Goal: Transaction & Acquisition: Book appointment/travel/reservation

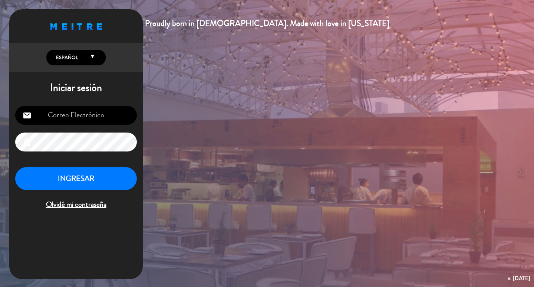
type input "[EMAIL_ADDRESS][DOMAIN_NAME]"
click at [86, 187] on button "INGRESAR" at bounding box center [76, 178] width 122 height 23
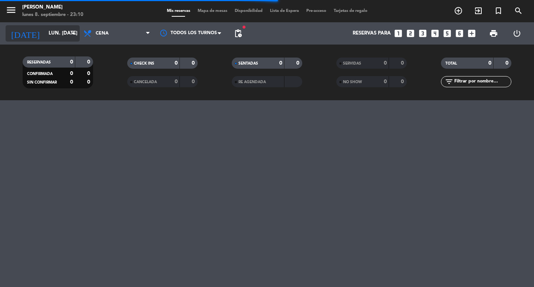
click at [70, 30] on icon "arrow_drop_down" at bounding box center [73, 33] width 9 height 9
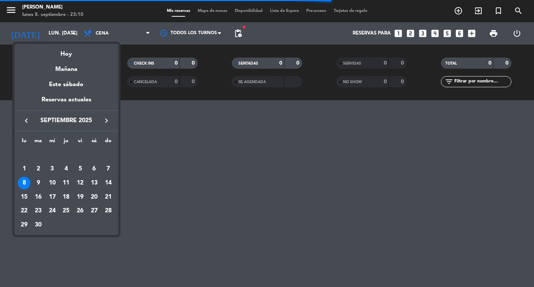
click at [50, 198] on div "17" at bounding box center [52, 197] width 13 height 13
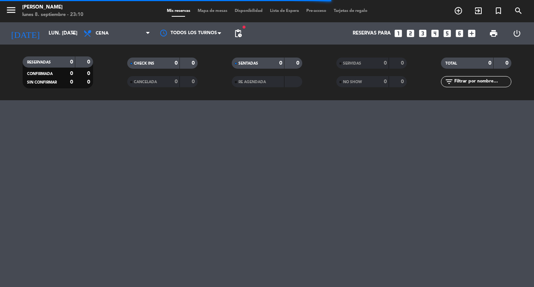
type input "mié. [DATE]"
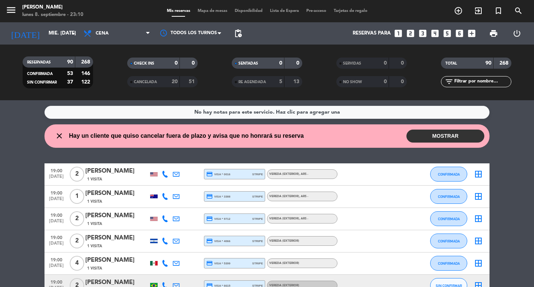
click at [235, 27] on span "pending_actions" at bounding box center [238, 33] width 15 height 15
click at [238, 31] on span "pending_actions" at bounding box center [238, 33] width 9 height 9
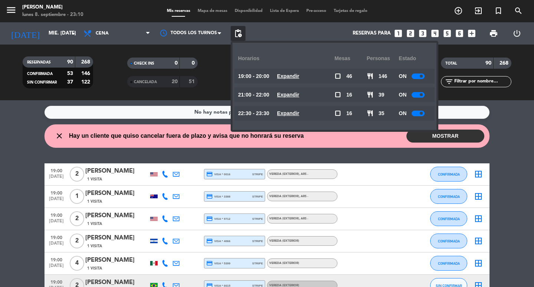
click at [299, 93] on u "Expandir" at bounding box center [288, 95] width 22 height 6
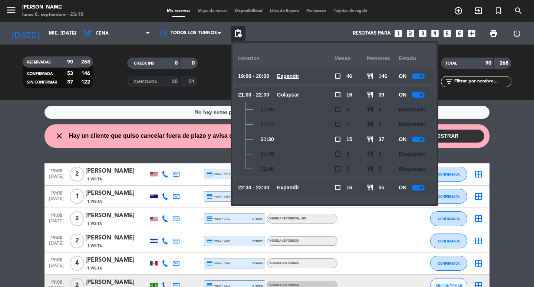
click at [299, 93] on u "Colapsar" at bounding box center [288, 95] width 22 height 6
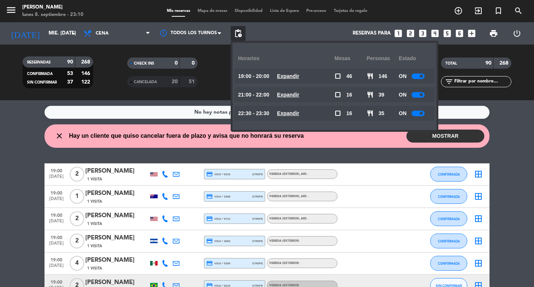
click at [299, 33] on div "Reservas para looks_one looks_two looks_3 looks_4 looks_5 looks_6 add_box" at bounding box center [362, 33] width 234 height 22
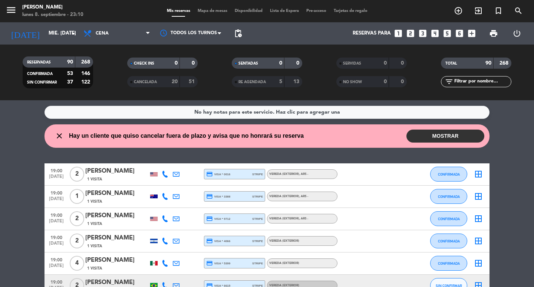
click at [406, 32] on icon "looks_two" at bounding box center [411, 34] width 10 height 10
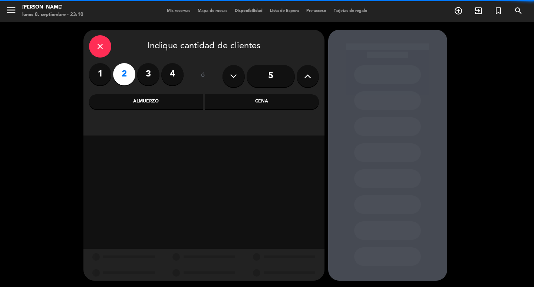
click at [270, 102] on div "Cena" at bounding box center [262, 101] width 114 height 15
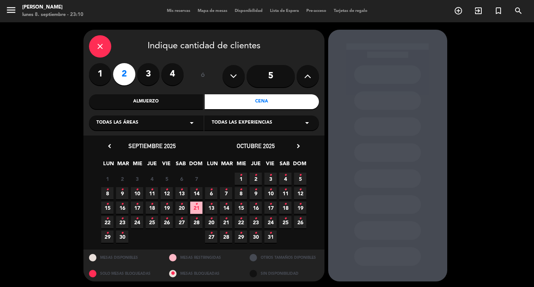
click at [139, 206] on span "17 •" at bounding box center [137, 207] width 12 height 12
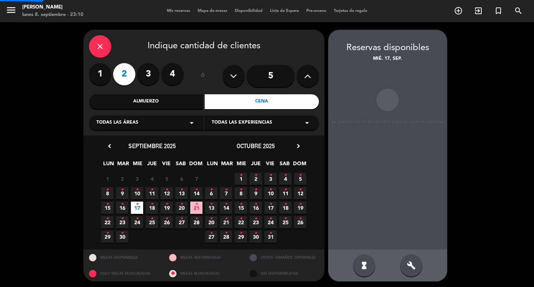
scroll to position [6, 0]
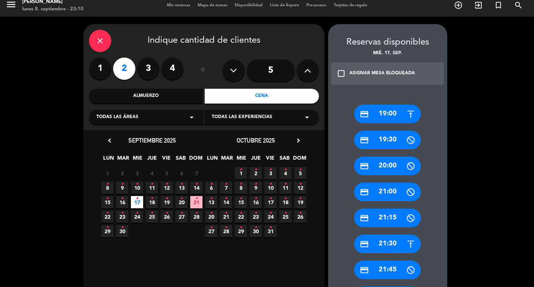
click at [397, 242] on div "credit_card 21:30" at bounding box center [387, 243] width 67 height 19
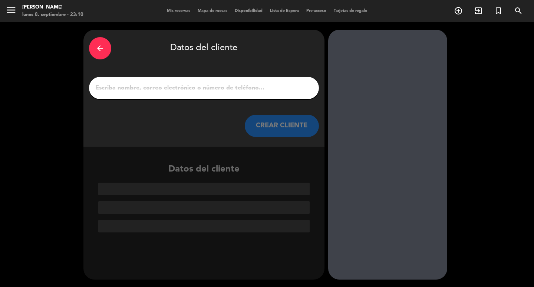
click at [192, 91] on input "1" at bounding box center [204, 88] width 219 height 10
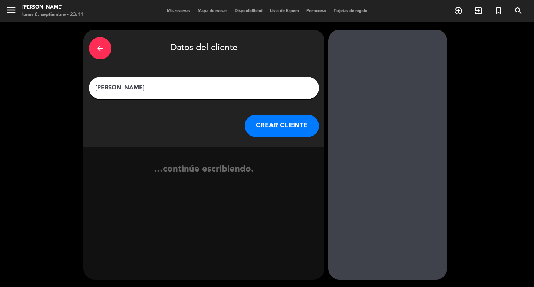
type input "[PERSON_NAME]"
click at [304, 137] on button "CREAR CLIENTE" at bounding box center [282, 126] width 74 height 22
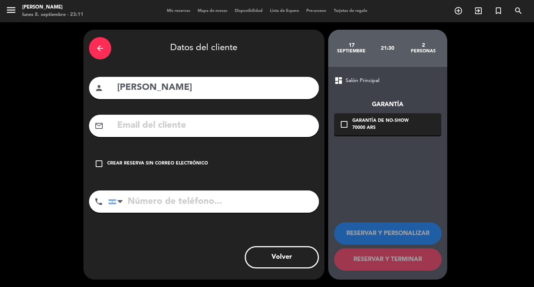
click at [185, 133] on input "text" at bounding box center [214, 125] width 197 height 15
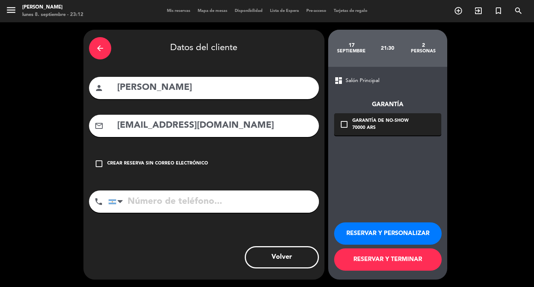
type input "[EMAIL_ADDRESS][DOMAIN_NAME]"
click at [198, 212] on input "tel" at bounding box center [213, 201] width 211 height 22
type input "[PHONE_NUMBER]"
click at [366, 128] on div "70000 ARS" at bounding box center [380, 127] width 56 height 7
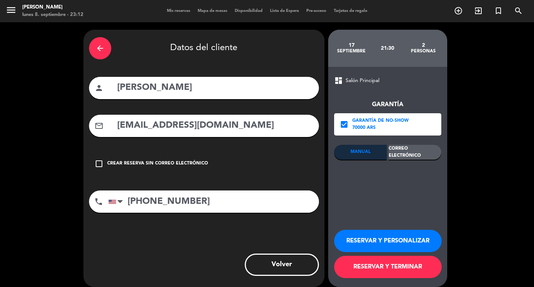
click at [406, 157] on div "Correo Electrónico" at bounding box center [414, 152] width 53 height 15
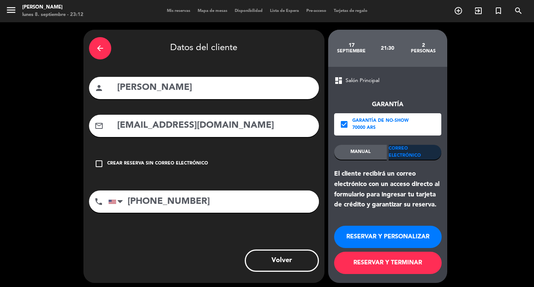
click at [382, 237] on button "RESERVAR Y PERSONALIZAR" at bounding box center [388, 236] width 108 height 22
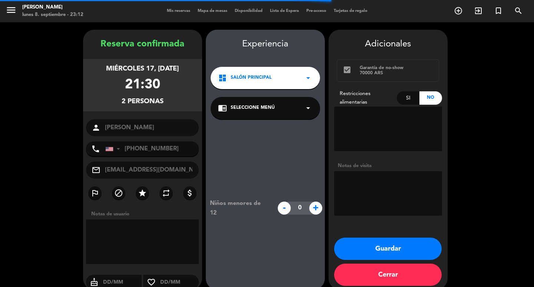
scroll to position [22, 0]
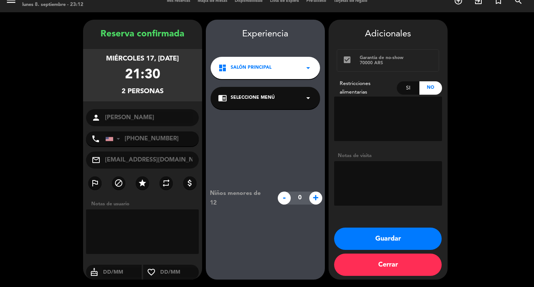
click at [261, 94] on span "Seleccione Menú" at bounding box center [253, 97] width 44 height 7
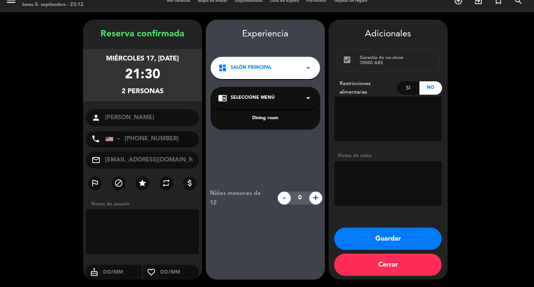
click at [278, 115] on div "Dining room" at bounding box center [265, 118] width 95 height 7
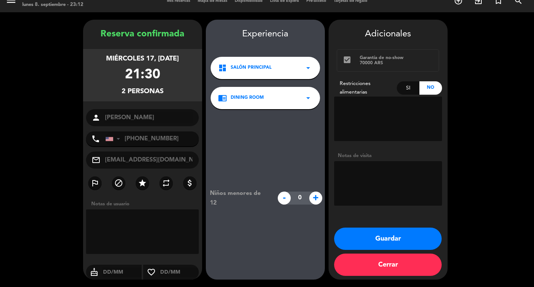
click at [262, 145] on div "Niños menores de 12 - 0 +" at bounding box center [265, 198] width 119 height 178
click at [361, 237] on button "Guardar" at bounding box center [388, 238] width 108 height 22
